Goal: Information Seeking & Learning: Learn about a topic

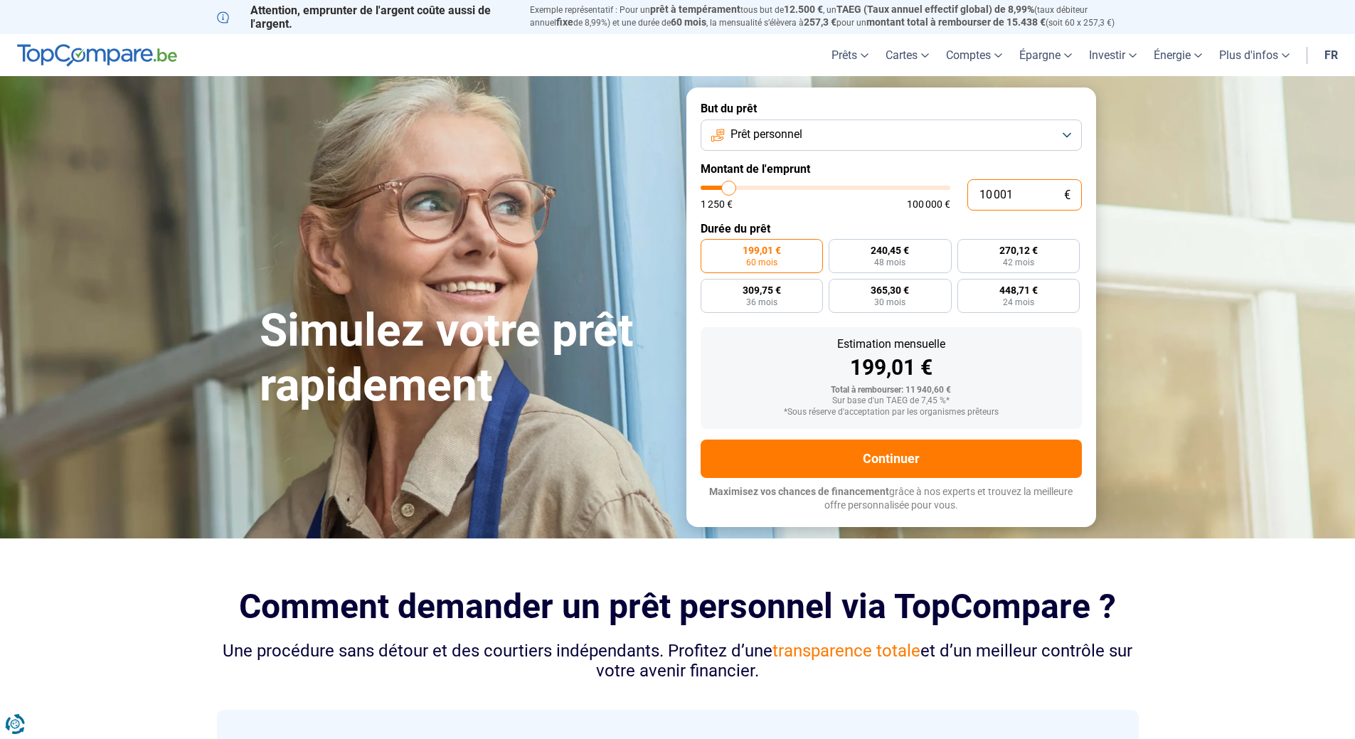
drag, startPoint x: 1038, startPoint y: 191, endPoint x: 919, endPoint y: 191, distance: 118.7
click at [919, 191] on div "10 001 € 1 250 € 100 000 €" at bounding box center [890, 194] width 381 height 31
type input "10000"
radio input "true"
type input "6"
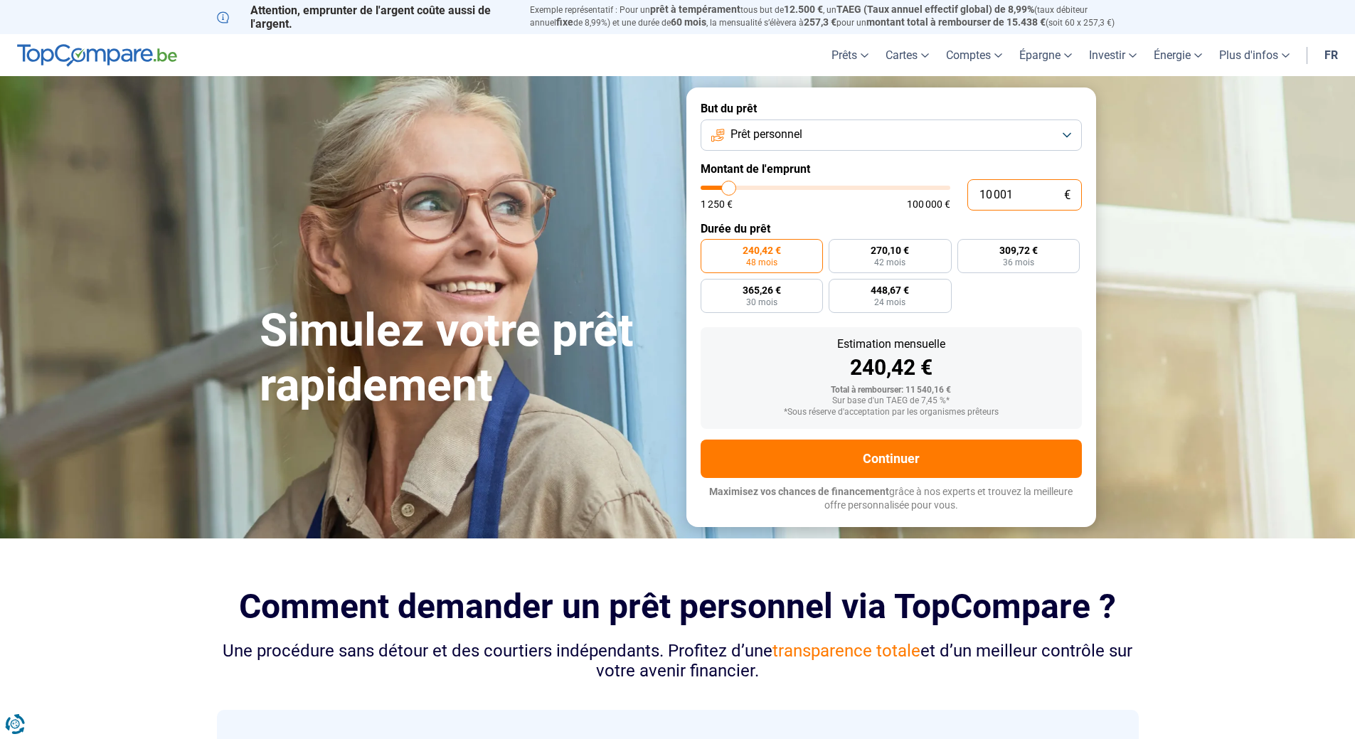
type input "1250"
type input "68"
type input "1250"
type input "680"
type input "1250"
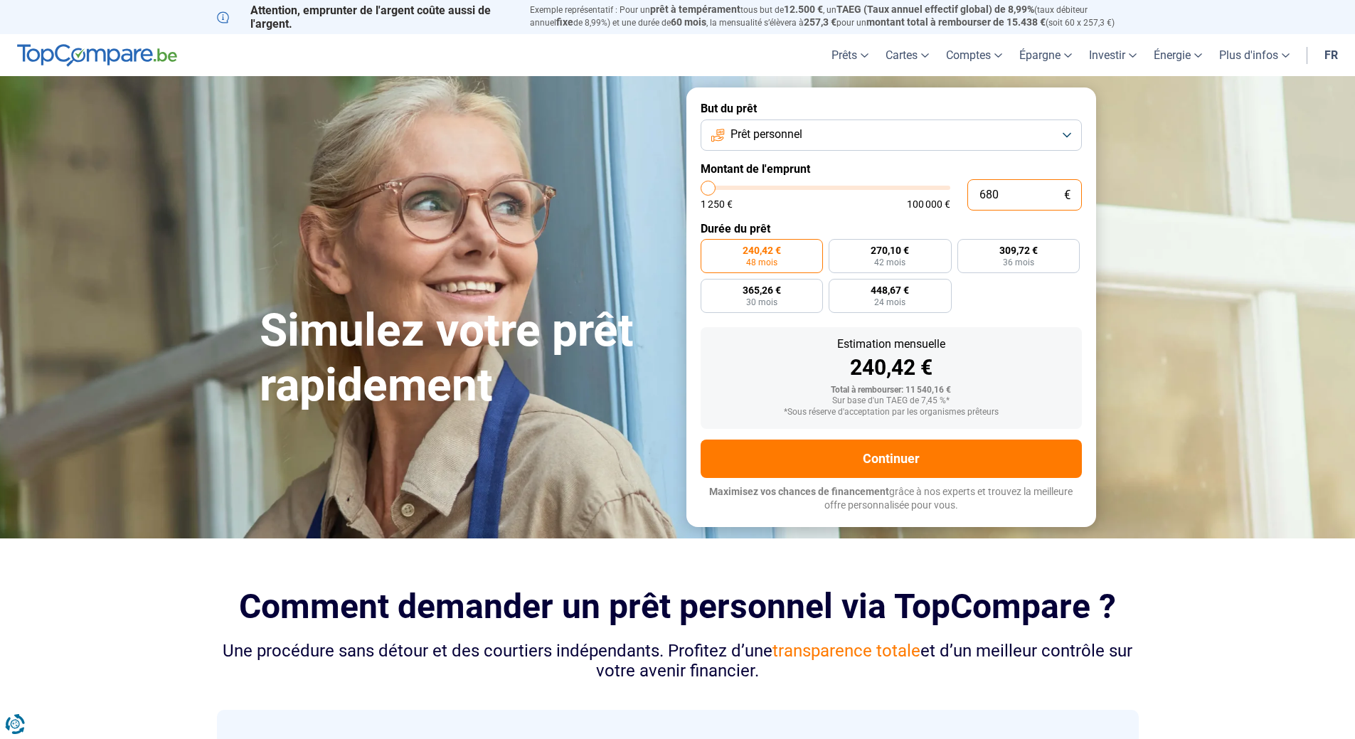
type input "6 800"
type input "6750"
type input "6 800"
type input "6750"
radio input "true"
